Goal: Communication & Community: Connect with others

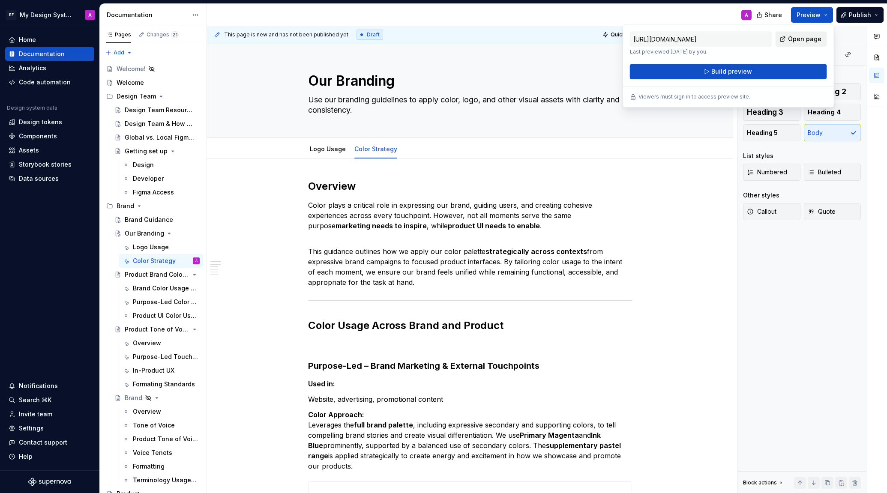
click at [796, 38] on span "Open page" at bounding box center [804, 39] width 33 height 9
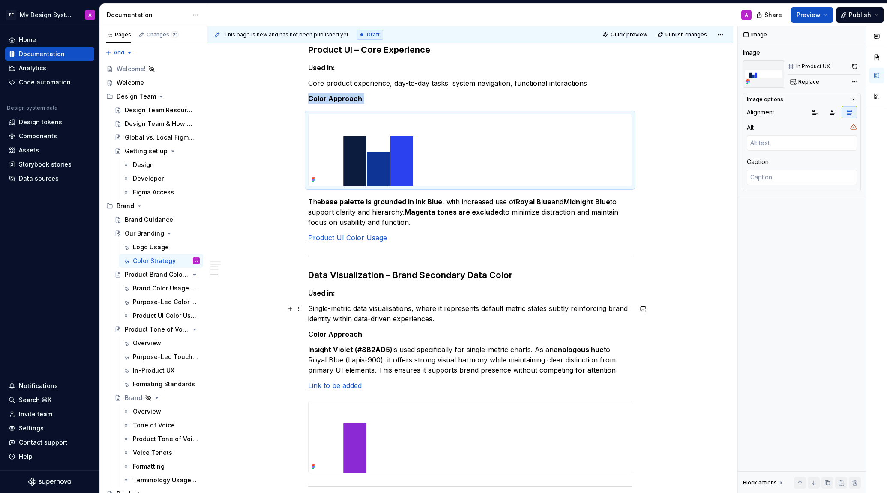
scroll to position [784, 0]
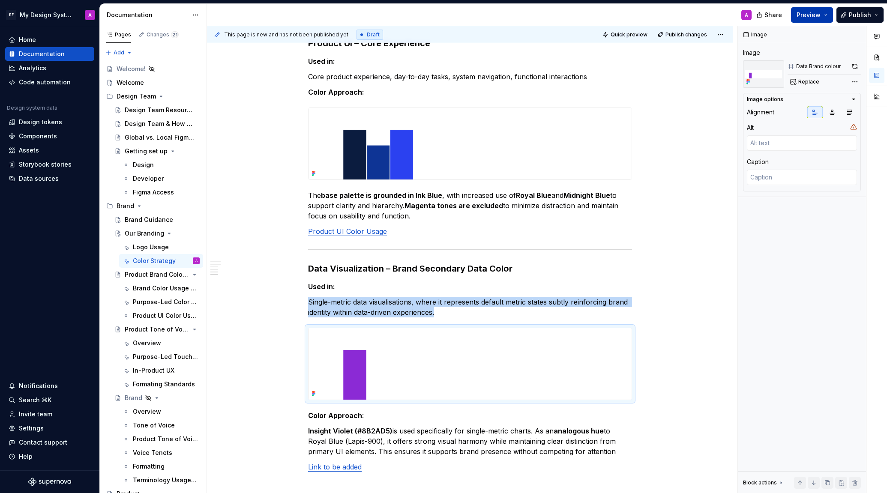
click at [809, 14] on span "Preview" at bounding box center [809, 15] width 24 height 9
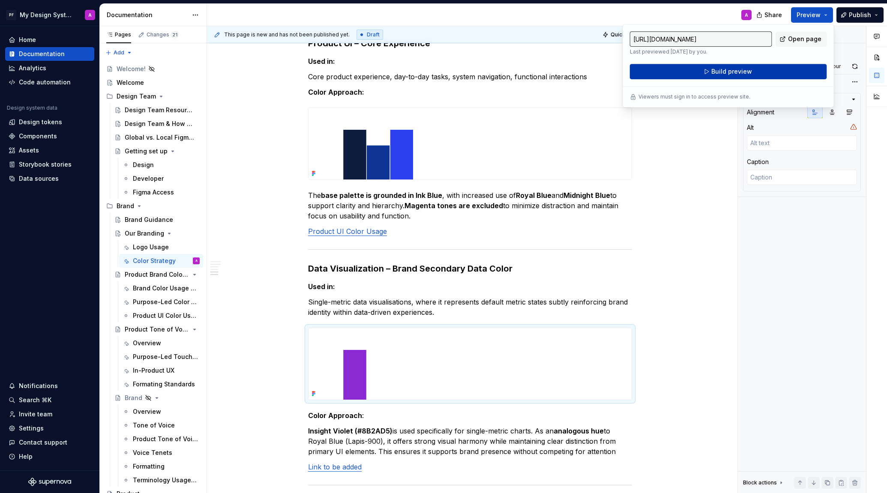
click at [741, 76] on button "Build preview" at bounding box center [728, 71] width 197 height 15
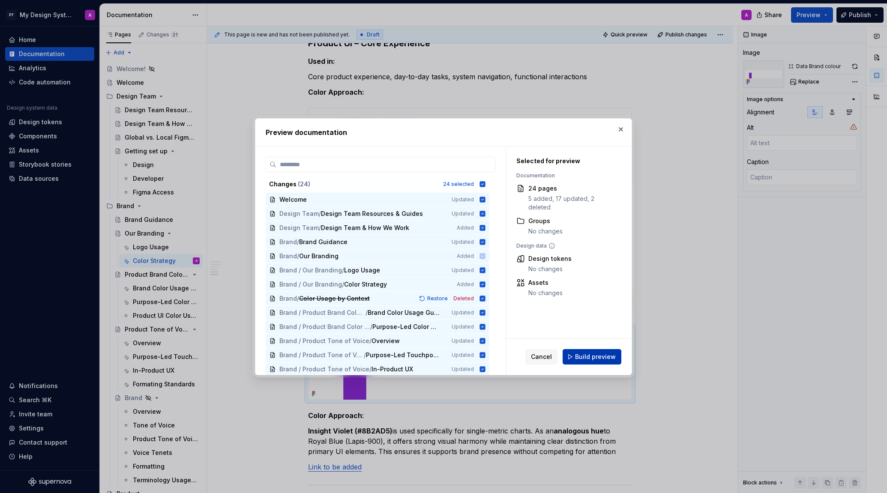
click at [581, 354] on span "Build preview" at bounding box center [595, 357] width 41 height 9
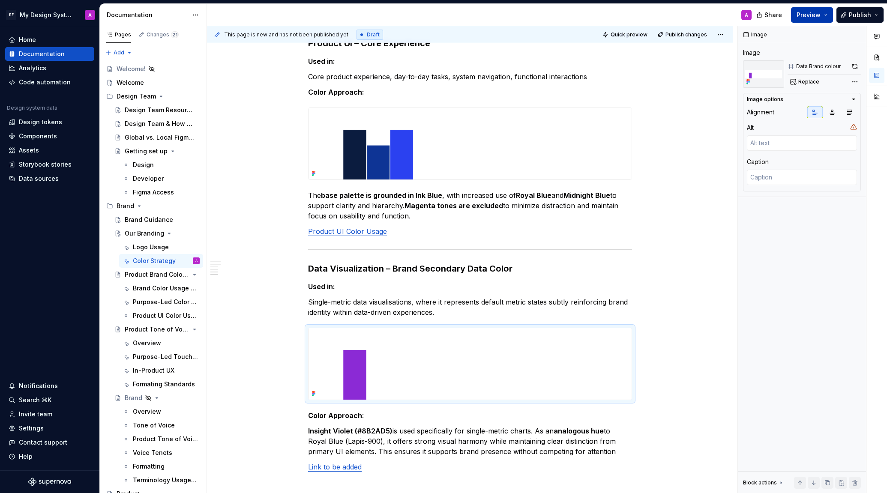
click at [806, 18] on span "Preview" at bounding box center [809, 15] width 24 height 9
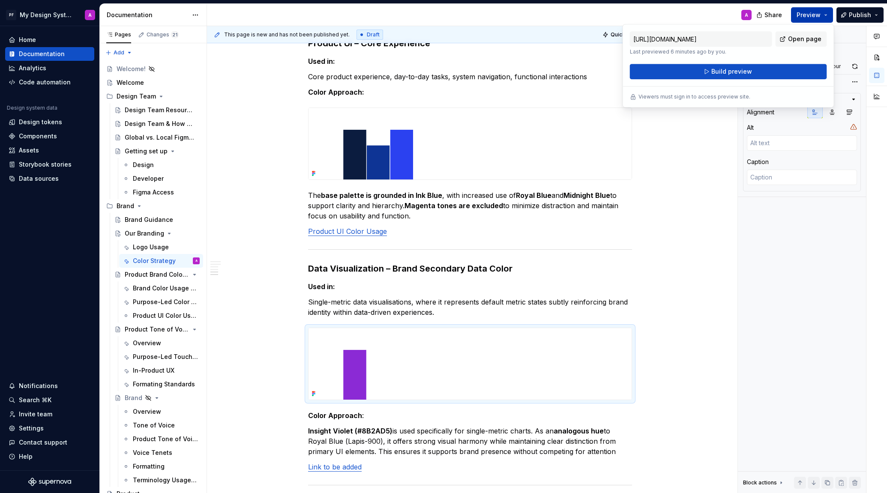
click at [794, 40] on span "Open page" at bounding box center [804, 39] width 33 height 9
type textarea "*"
click at [42, 415] on div "Invite team" at bounding box center [35, 414] width 33 height 9
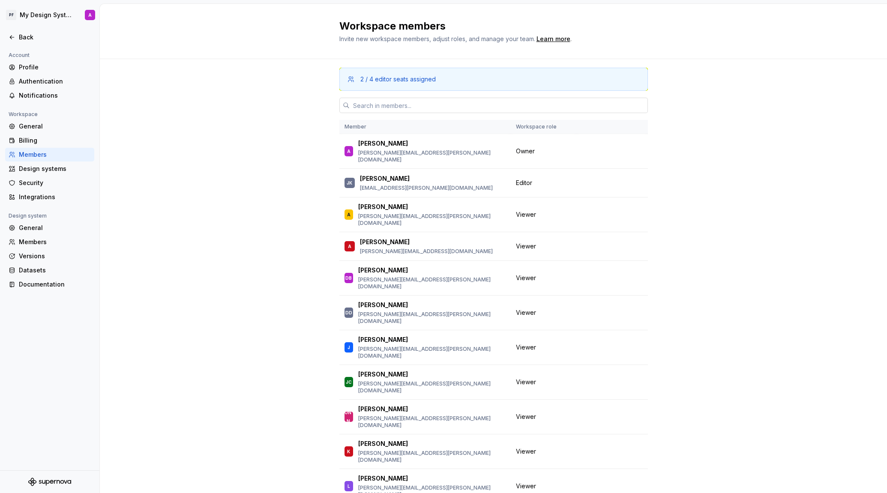
click at [366, 98] on input "text" at bounding box center [499, 105] width 298 height 15
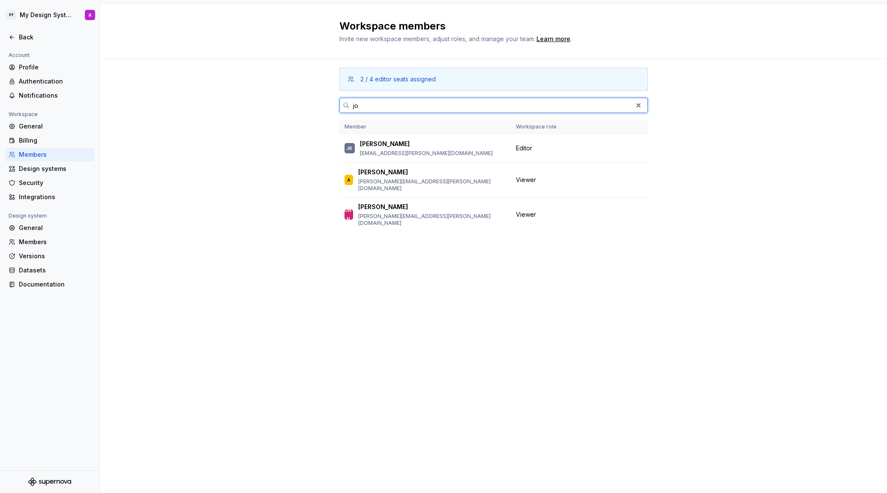
type input "j"
